Goal: Task Accomplishment & Management: Manage account settings

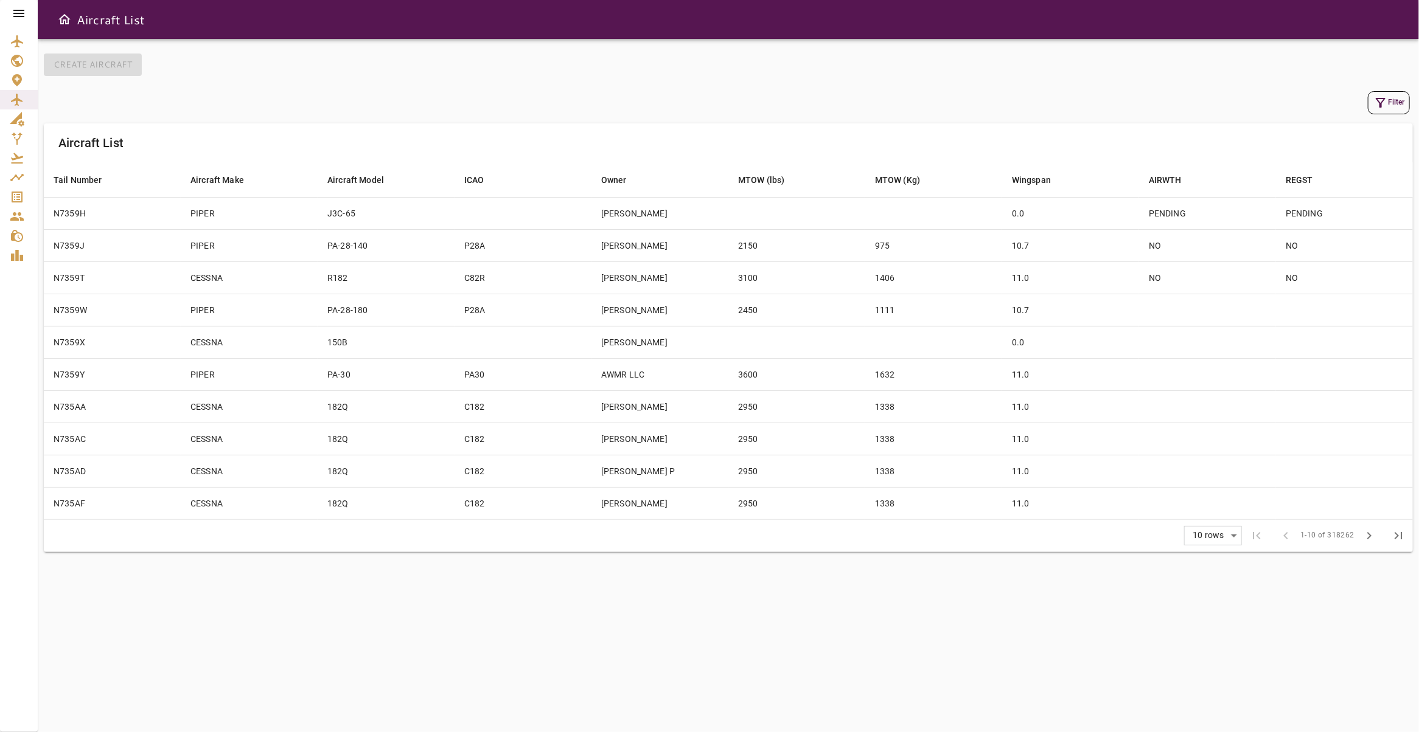
click at [14, 12] on icon at bounding box center [19, 13] width 15 height 15
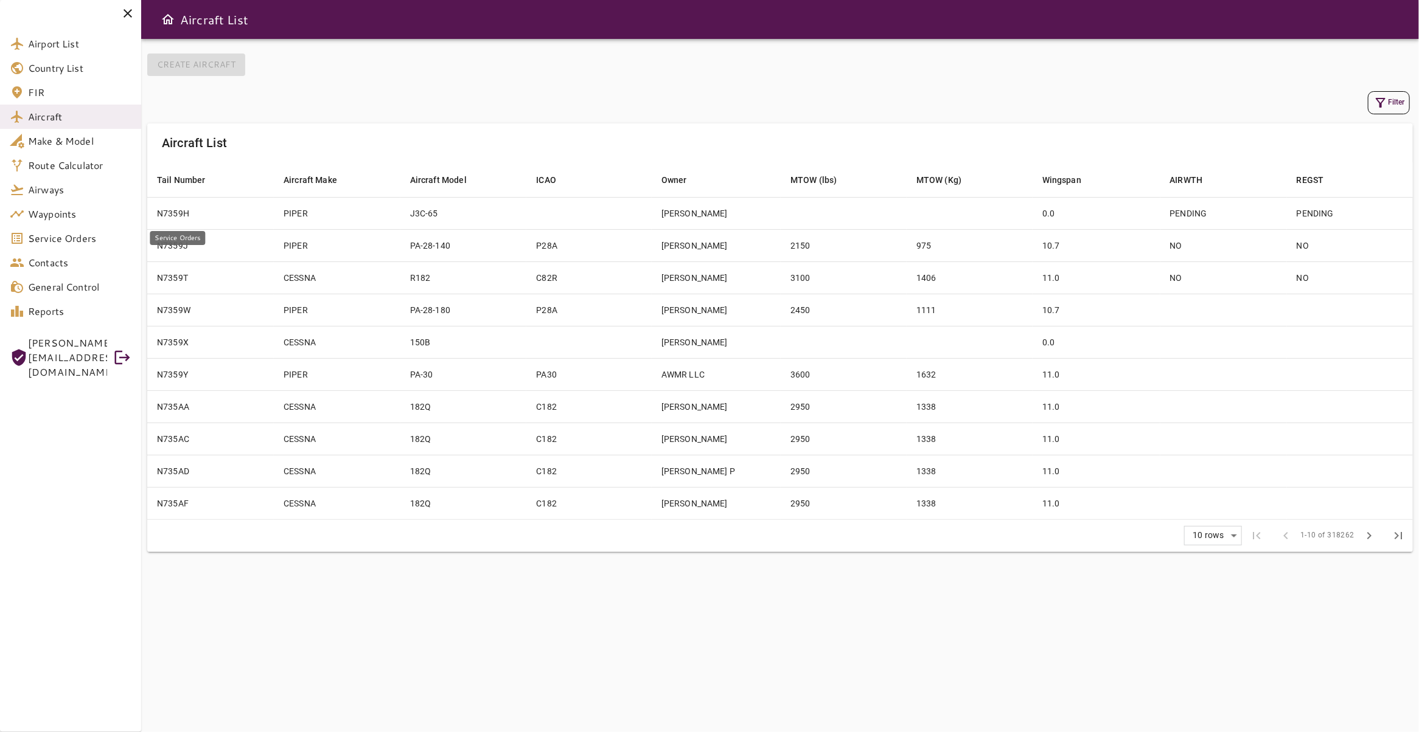
click at [72, 240] on span "Service Orders" at bounding box center [79, 238] width 103 height 15
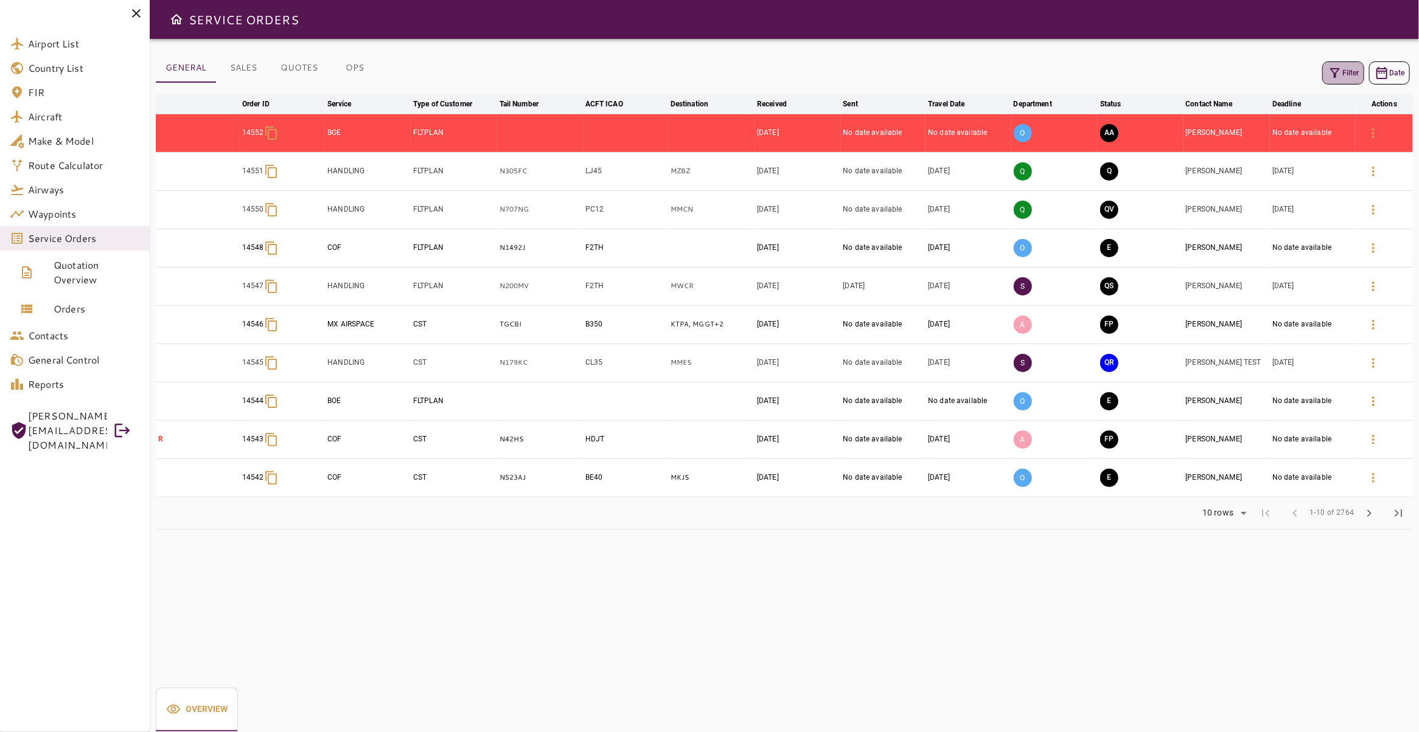
click at [1341, 80] on button "Filter" at bounding box center [1343, 72] width 42 height 23
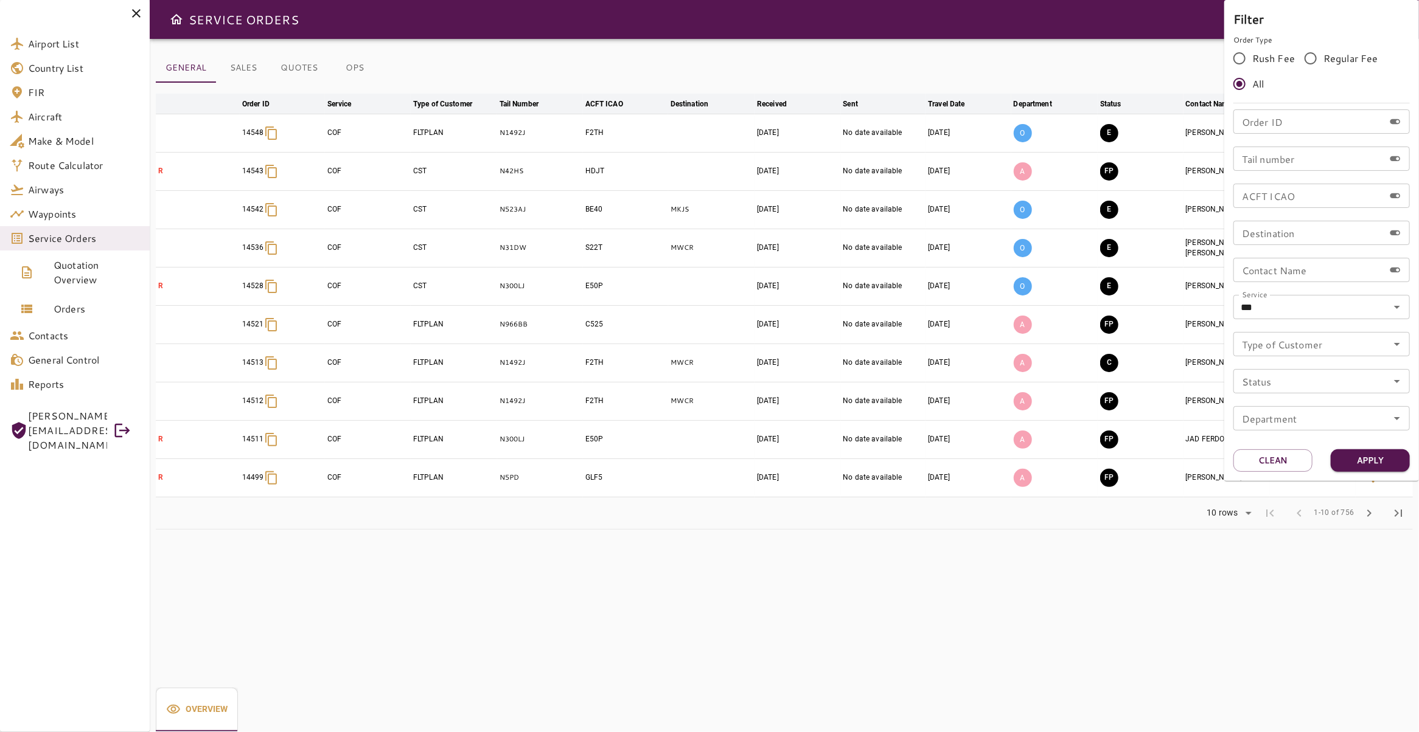
click at [1304, 127] on input "Order ID" at bounding box center [1308, 121] width 151 height 24
type input "*****"
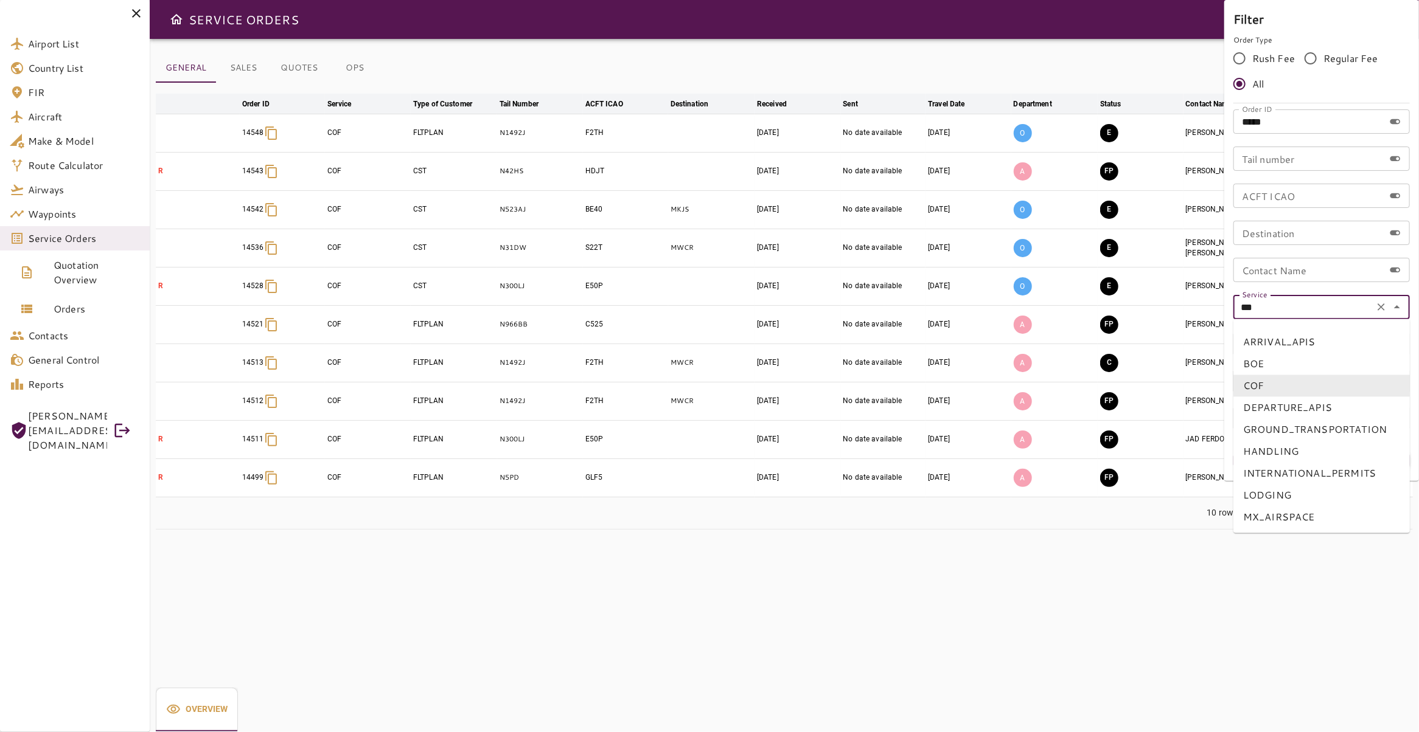
click at [1339, 314] on input "***" at bounding box center [1303, 307] width 133 height 17
click at [1333, 370] on li "BOE" at bounding box center [1321, 364] width 176 height 22
type input "***"
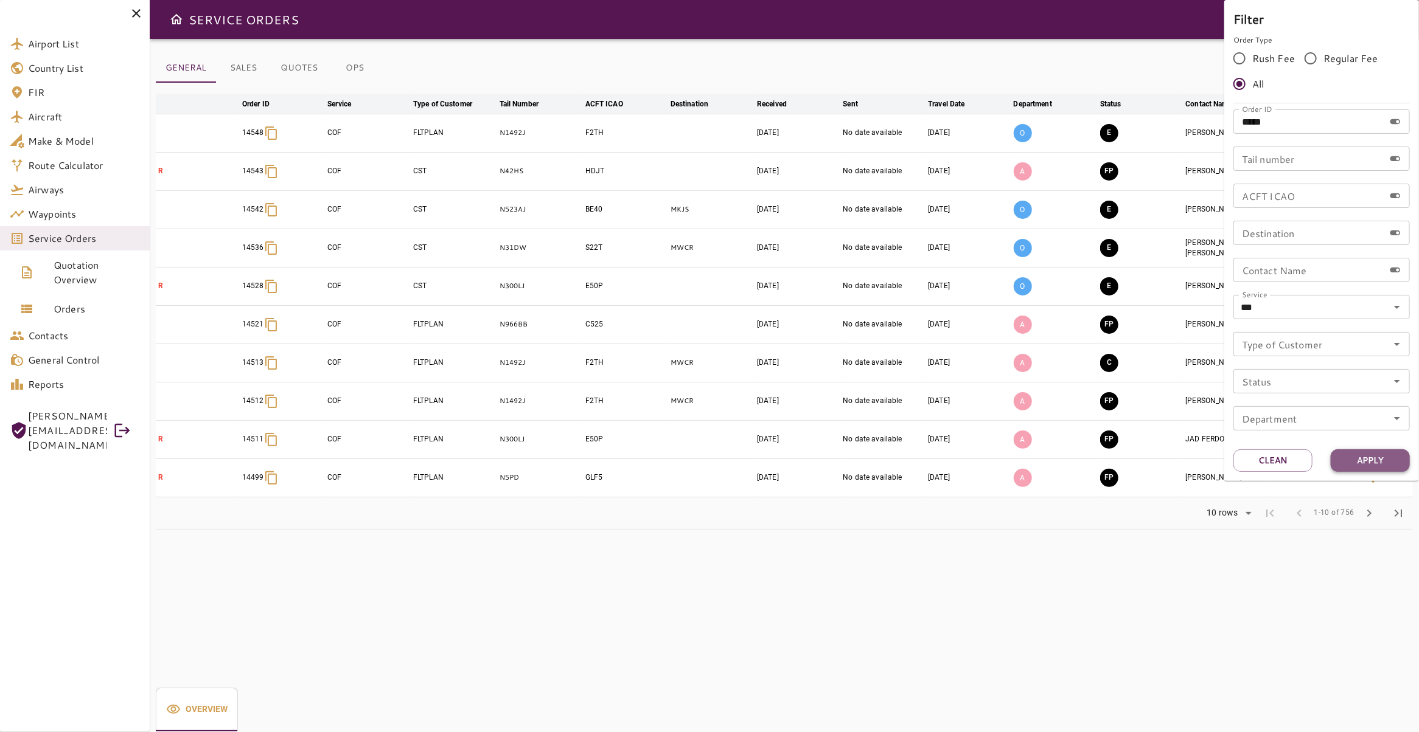
click at [1371, 458] on button "Apply" at bounding box center [1369, 461] width 79 height 23
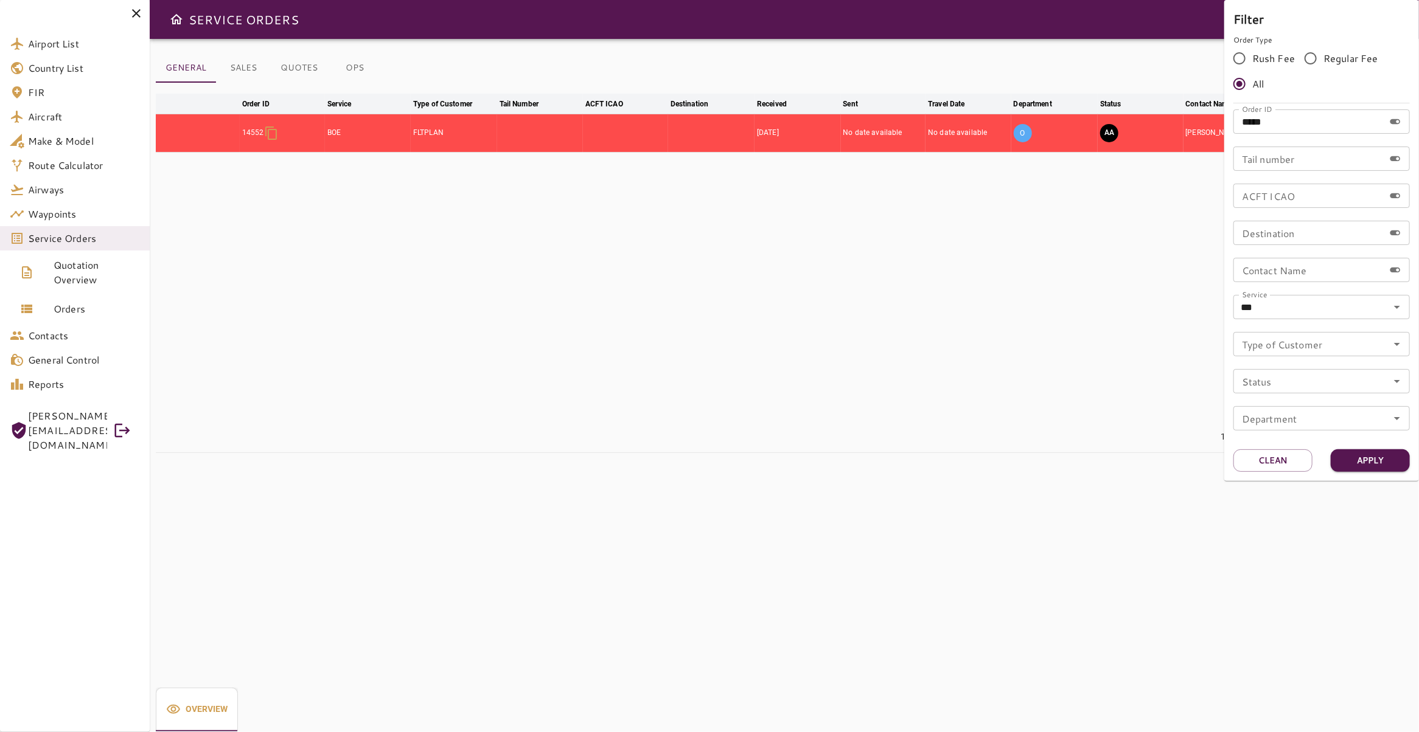
click at [659, 242] on div at bounding box center [709, 366] width 1419 height 732
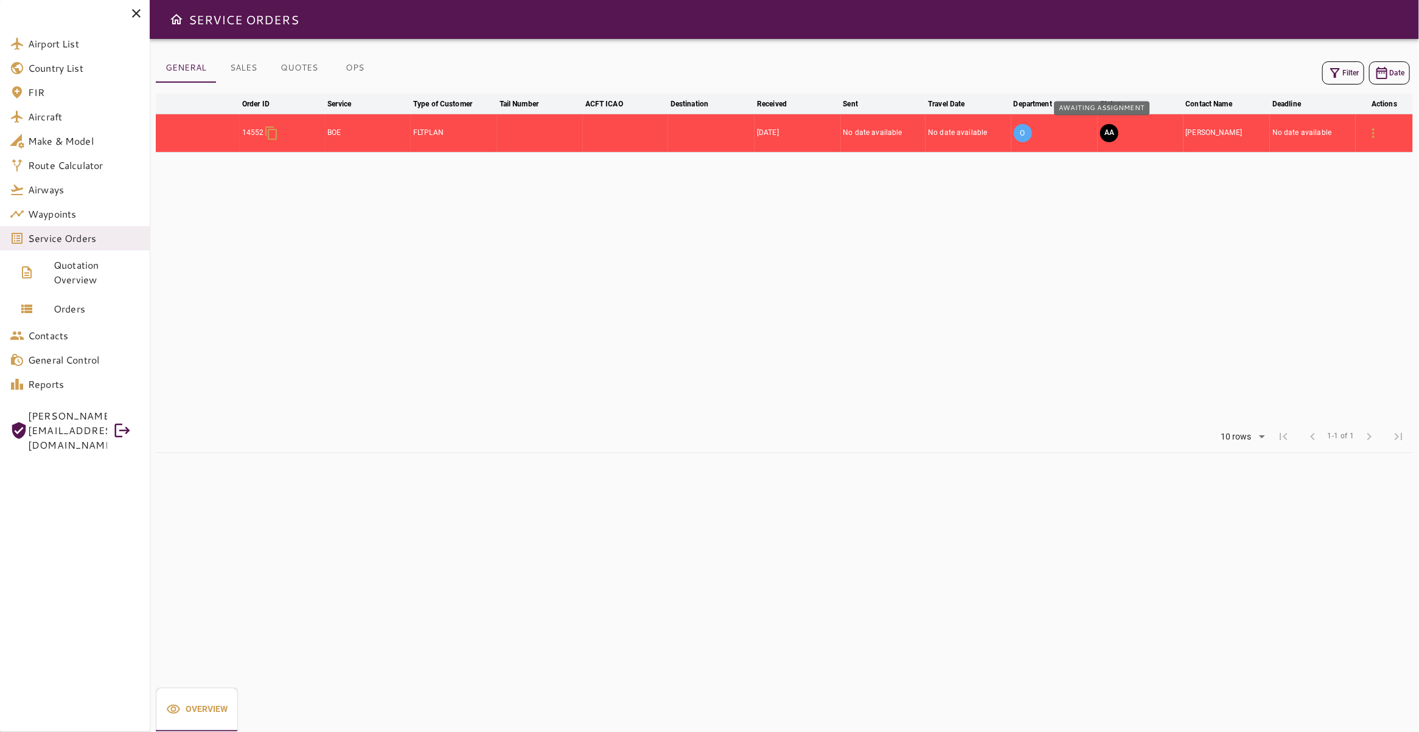
click at [1104, 137] on button "AA" at bounding box center [1109, 133] width 18 height 18
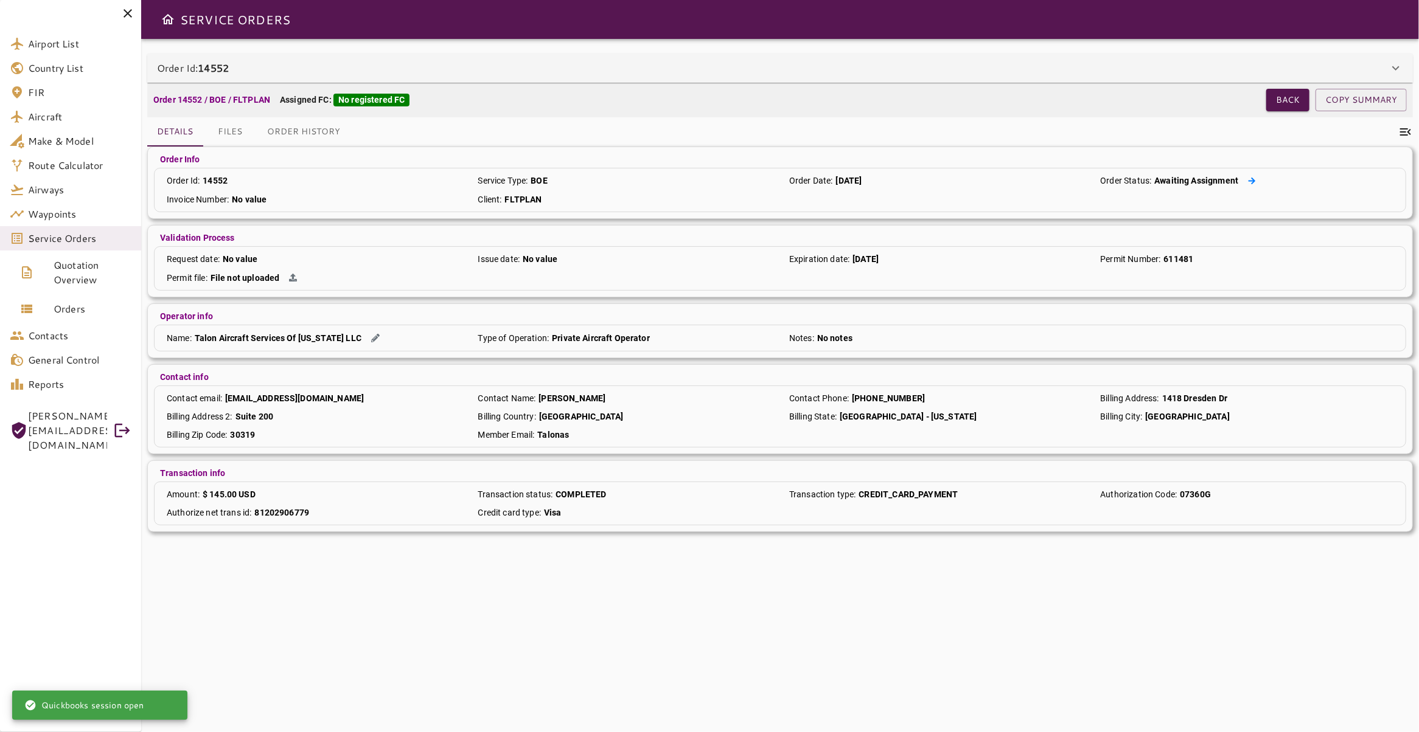
click at [1248, 183] on icon at bounding box center [1252, 181] width 8 height 8
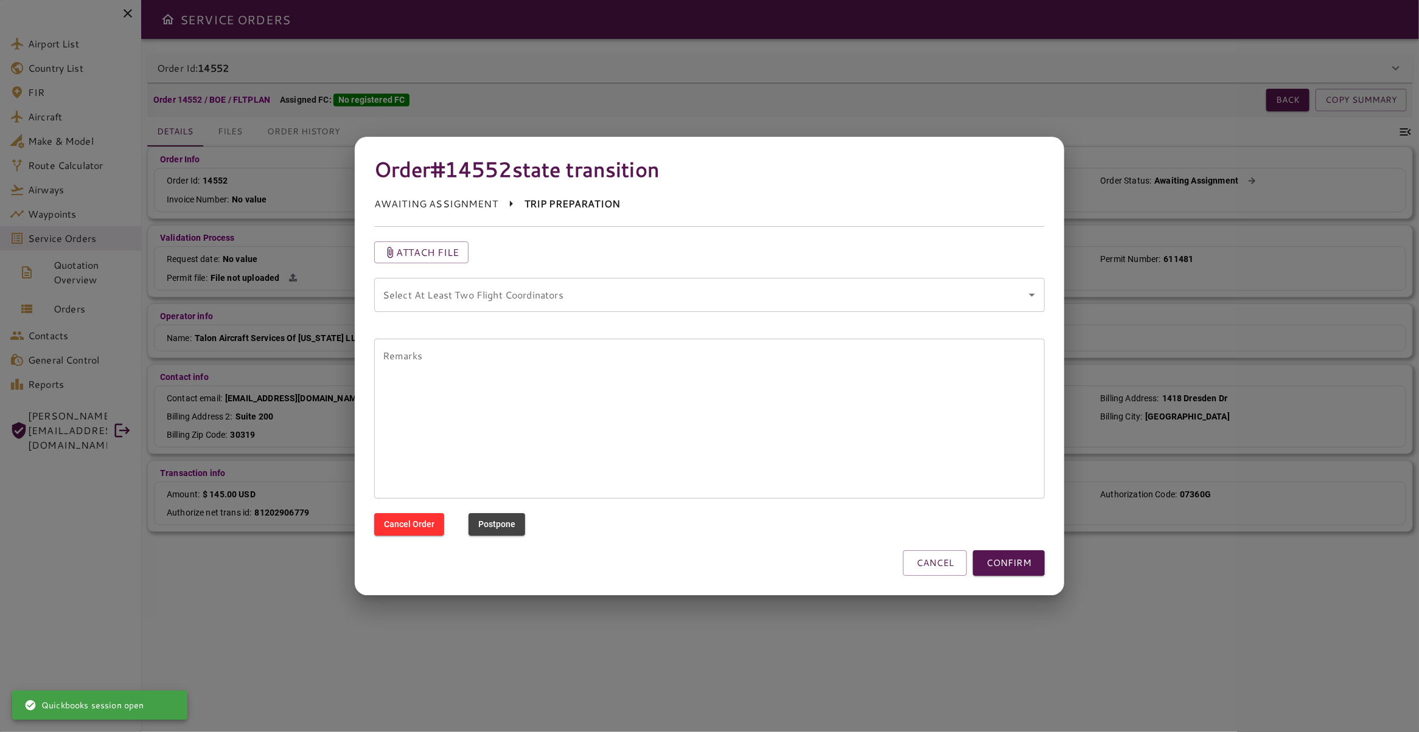
click at [1038, 295] on icon "Open" at bounding box center [1031, 295] width 15 height 15
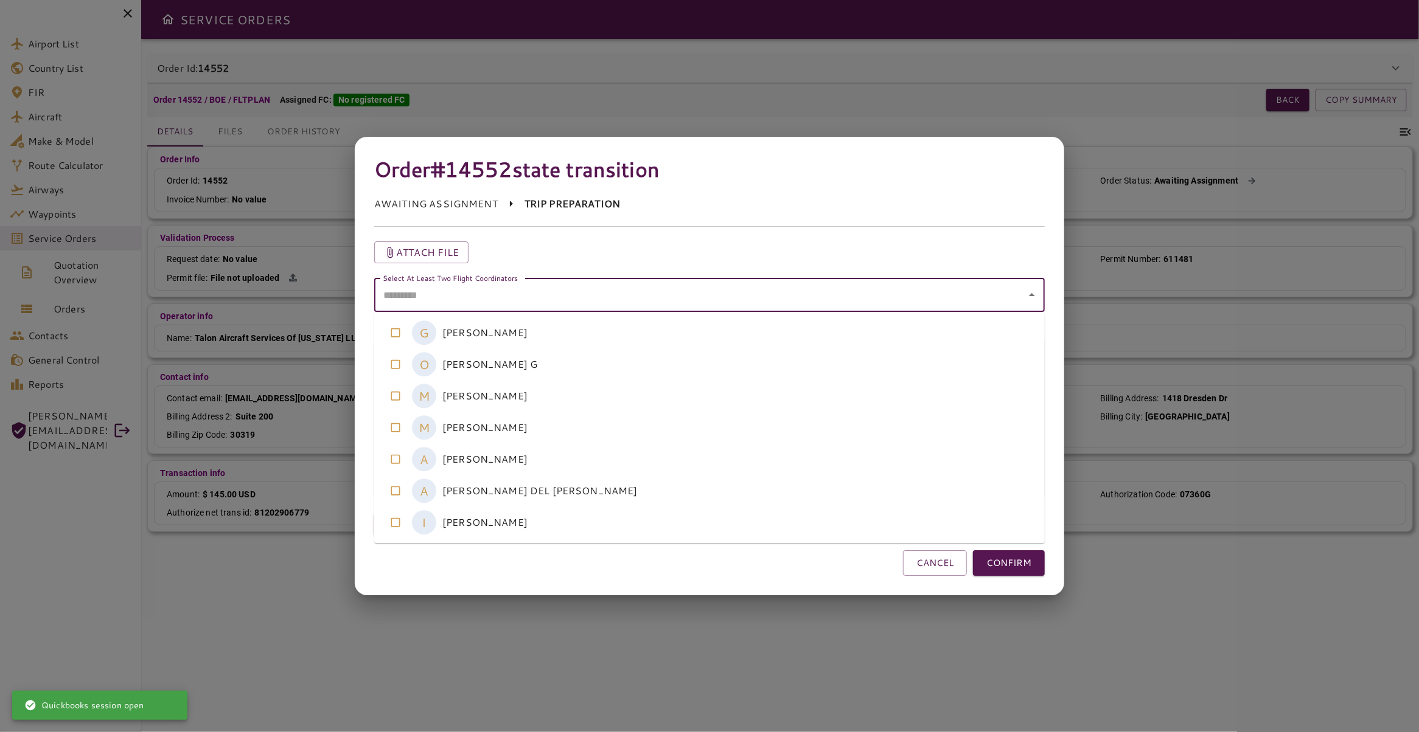
click at [594, 453] on coordinators-option-4 "A [PERSON_NAME]" at bounding box center [709, 459] width 670 height 32
click at [596, 486] on coordinators-option-5 "A [PERSON_NAME] DEL [PERSON_NAME]" at bounding box center [709, 491] width 670 height 32
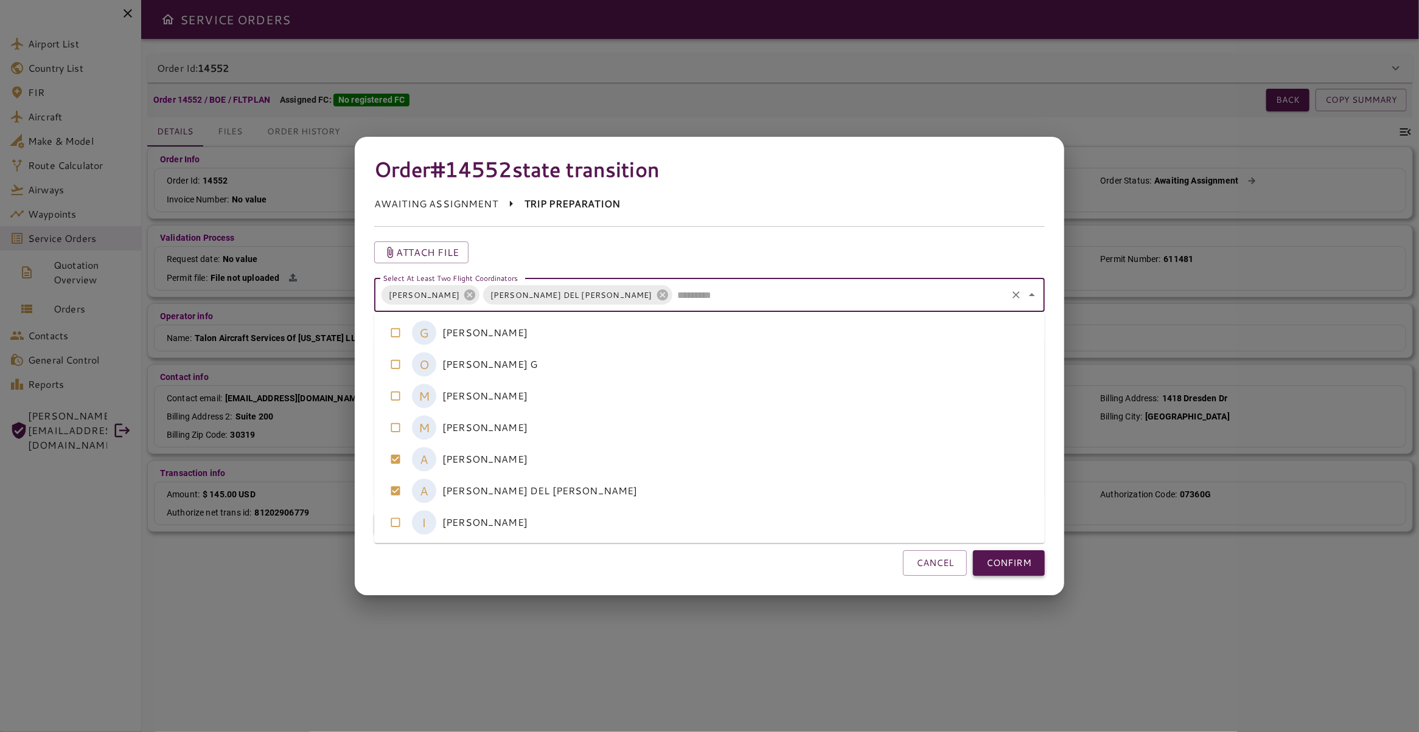
click at [1001, 572] on button "CONFIRM" at bounding box center [1009, 564] width 72 height 26
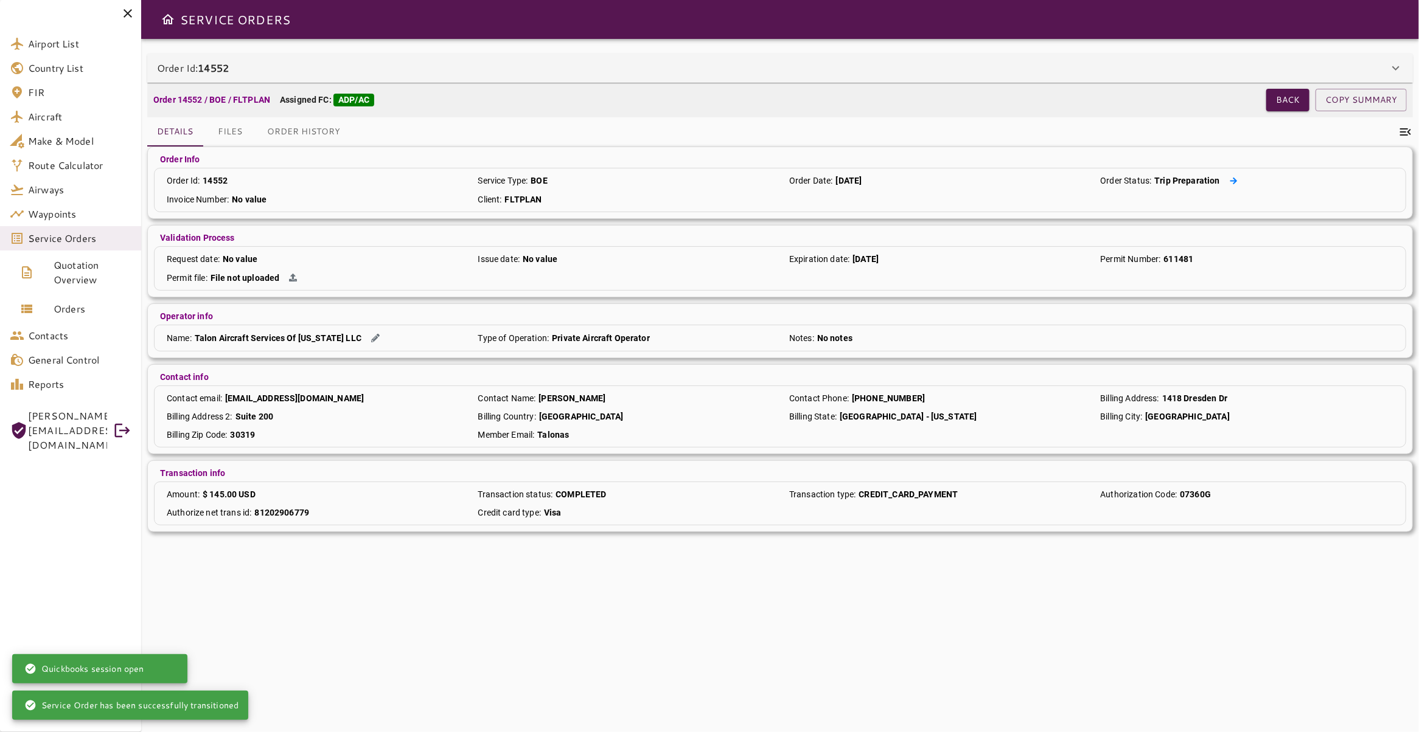
click at [1225, 175] on button at bounding box center [1234, 181] width 18 height 13
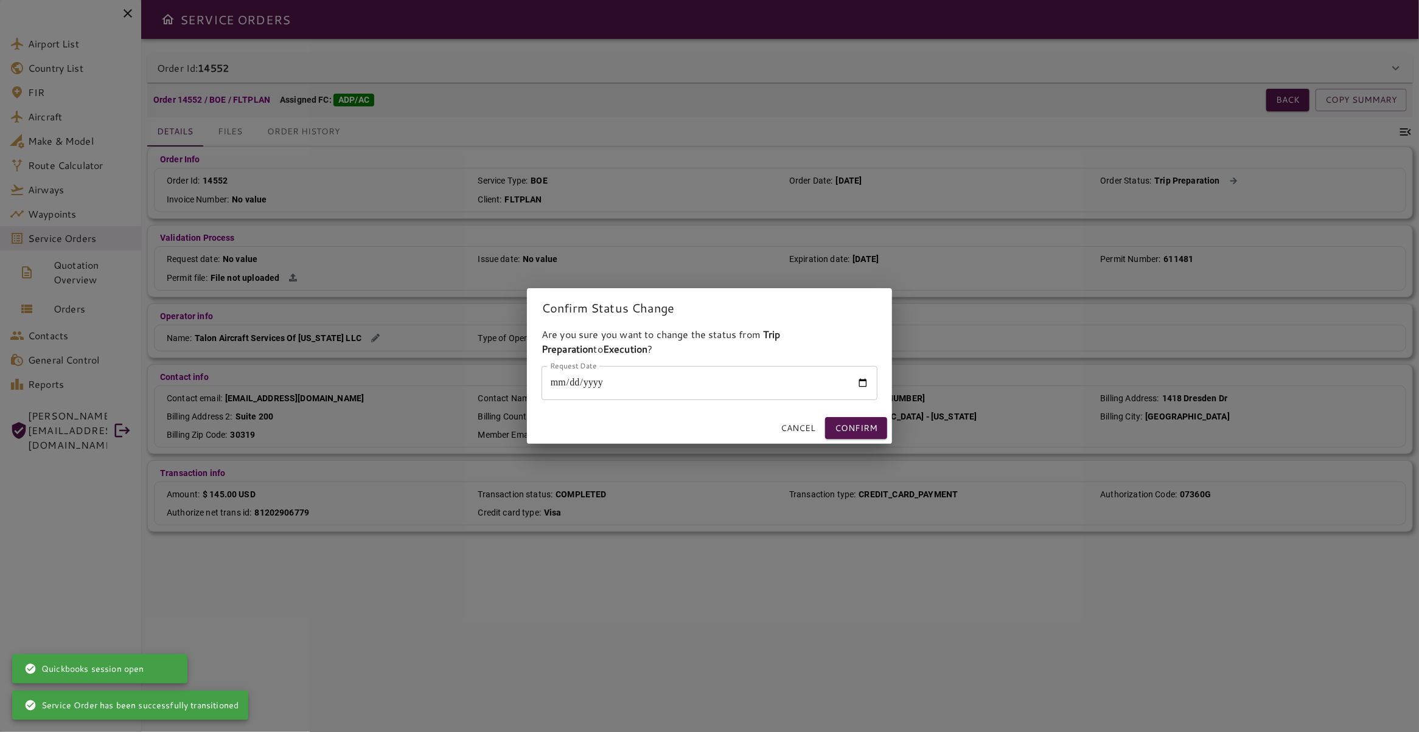
click at [780, 391] on input "Request Date" at bounding box center [709, 383] width 336 height 34
click at [868, 385] on input "Request Date" at bounding box center [709, 383] width 336 height 34
click at [863, 385] on input "Request Date" at bounding box center [709, 383] width 336 height 34
type input "**********"
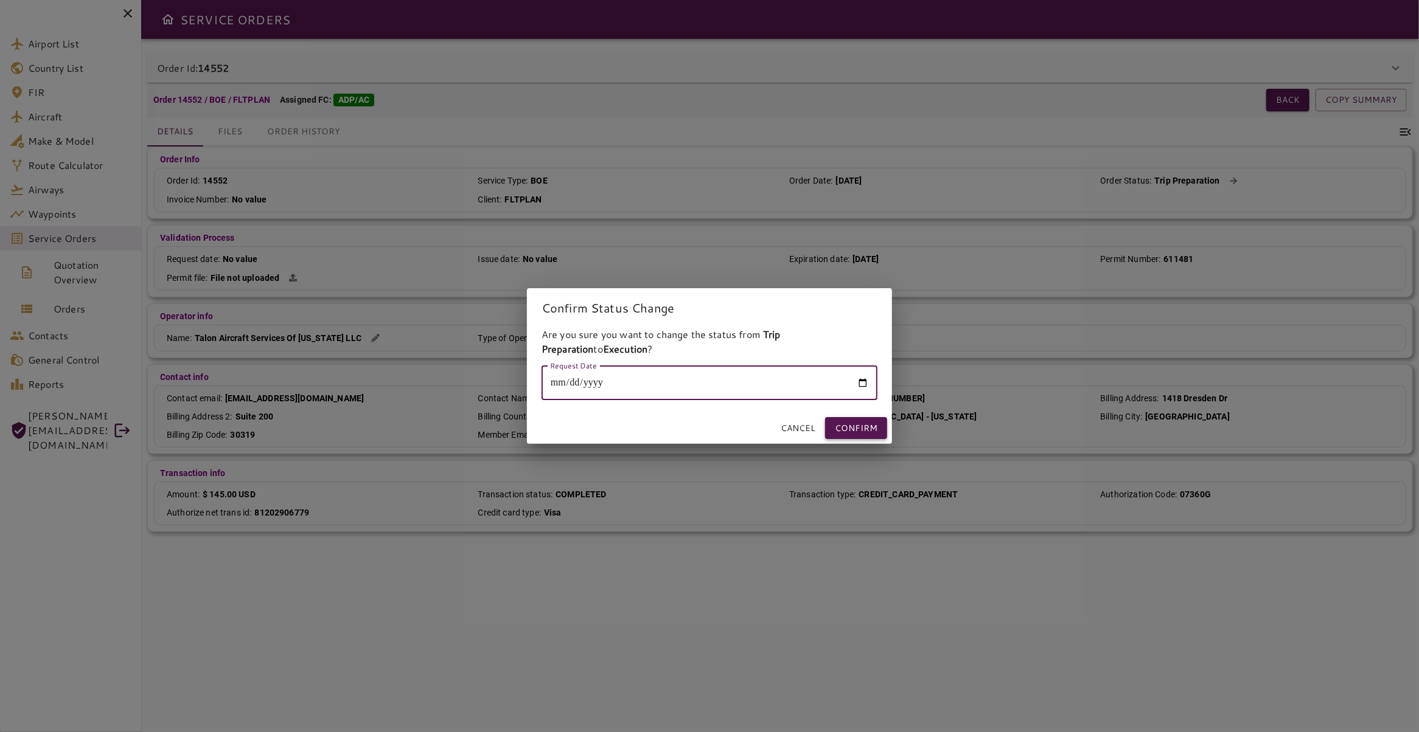
click at [867, 431] on button "Confirm" at bounding box center [856, 428] width 62 height 23
